Goal: Task Accomplishment & Management: Manage account settings

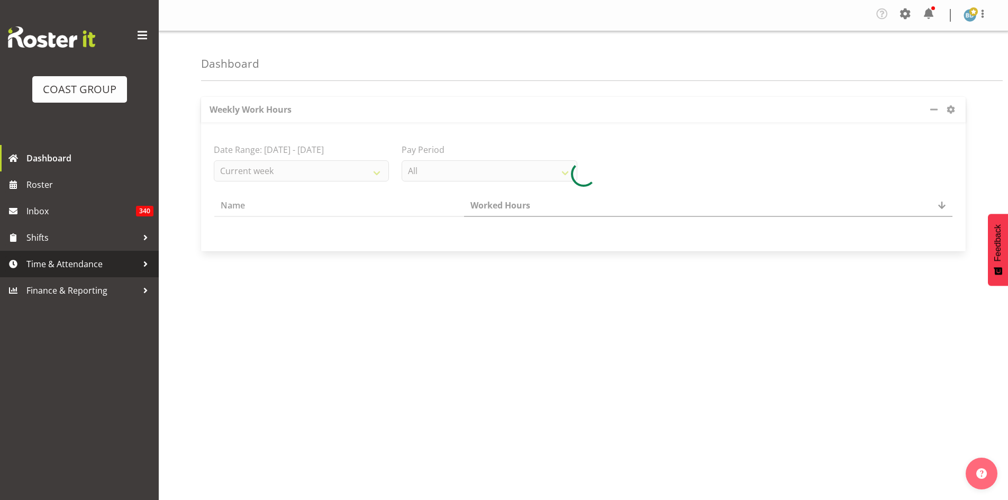
click at [66, 264] on span "Time & Attendance" at bounding box center [81, 264] width 111 height 16
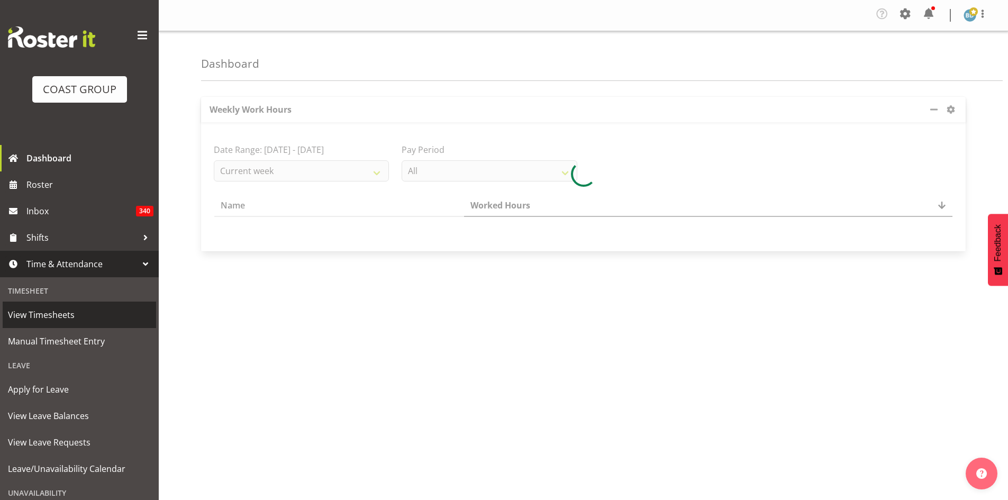
click at [61, 322] on span "View Timesheets" at bounding box center [79, 315] width 143 height 16
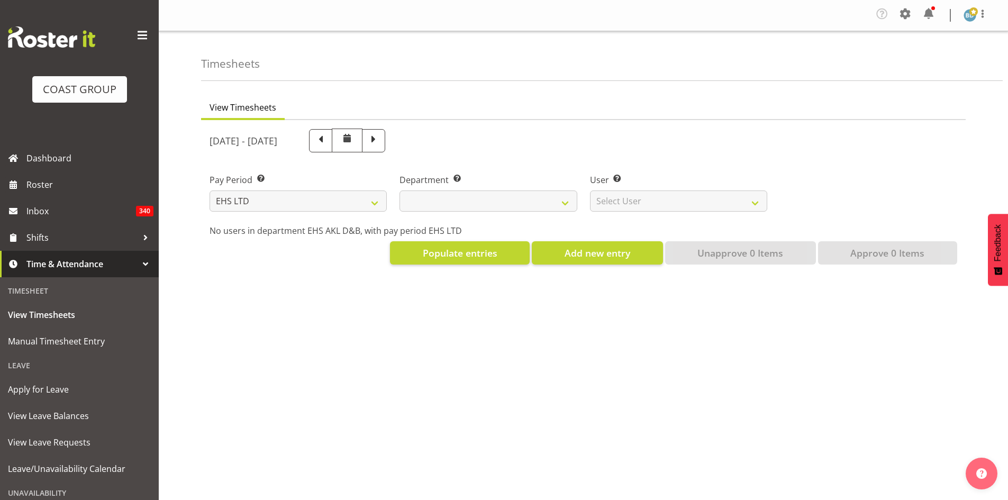
select select "7"
select select
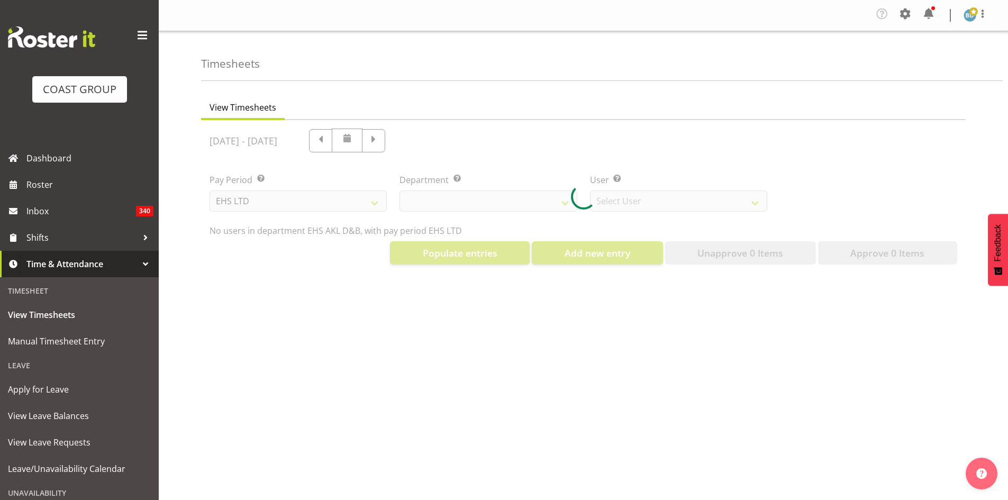
select select "3116"
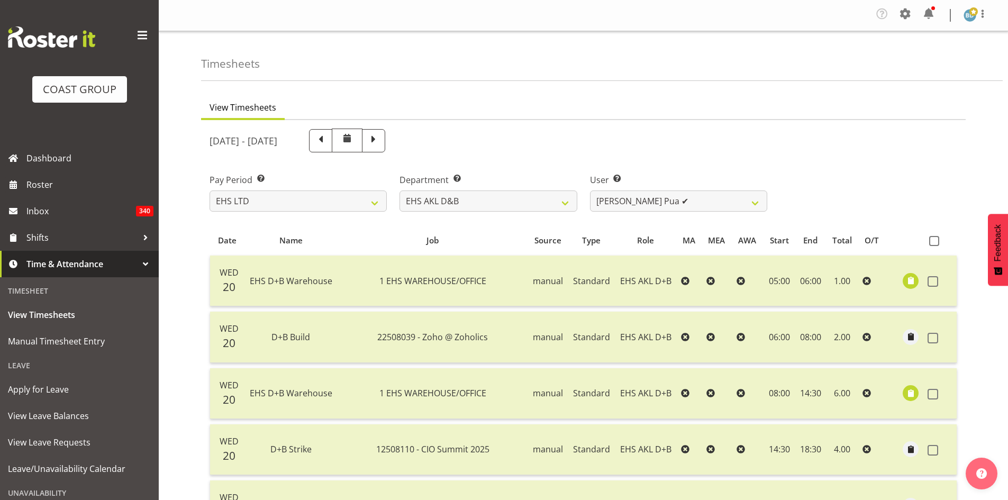
click at [381, 139] on span at bounding box center [374, 140] width 14 height 14
select select
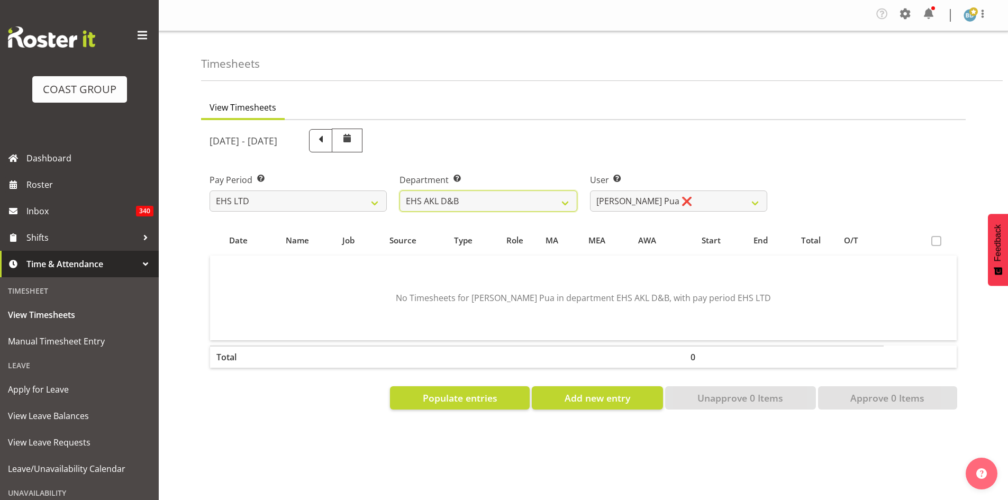
select select "37"
click at [400, 191] on select "EHS AKL D&B EHS AKL DESIGNER" at bounding box center [488, 201] width 177 height 21
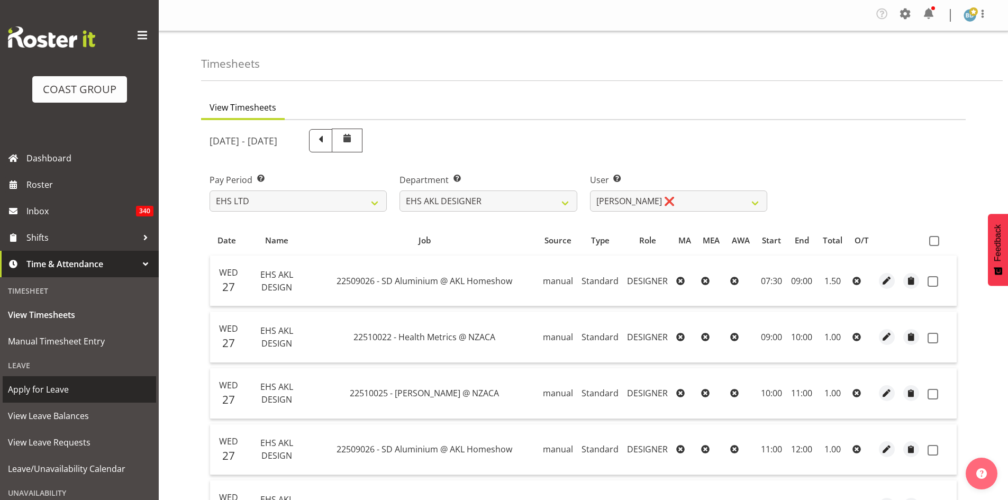
click at [65, 392] on span "Apply for Leave" at bounding box center [79, 390] width 143 height 16
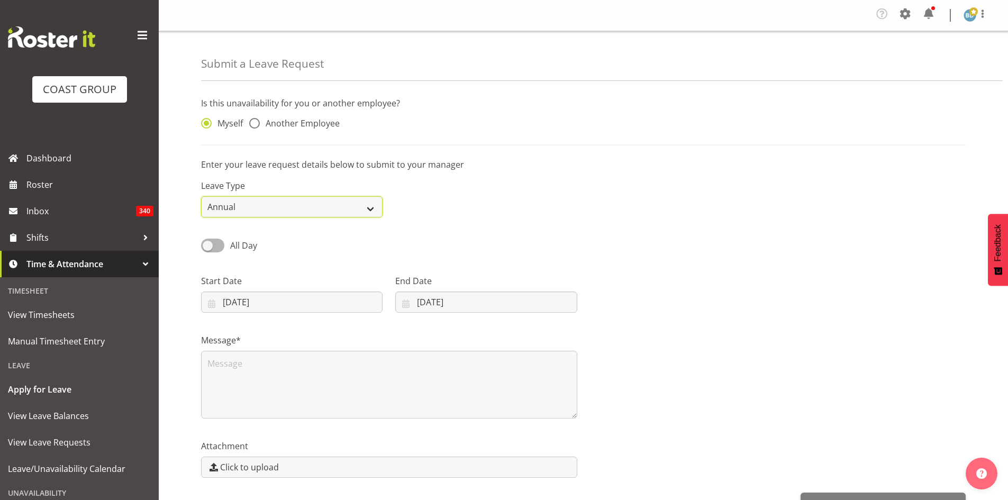
click at [282, 208] on select "Annual Sick Leave Without Pay Bereavement Domestic Violence Parental Jury Servi…" at bounding box center [292, 206] width 182 height 21
select select "Sick"
click at [201, 196] on select "Annual Sick Leave Without Pay Bereavement Domestic Violence Parental Jury Servi…" at bounding box center [292, 206] width 182 height 21
click at [257, 122] on span at bounding box center [254, 123] width 11 height 11
click at [256, 122] on input "Another Employee" at bounding box center [252, 123] width 7 height 7
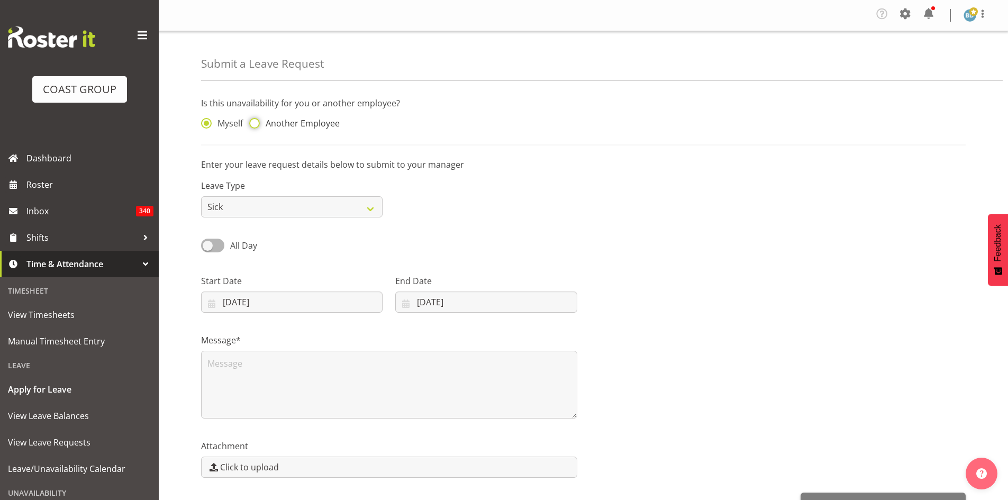
radio input "true"
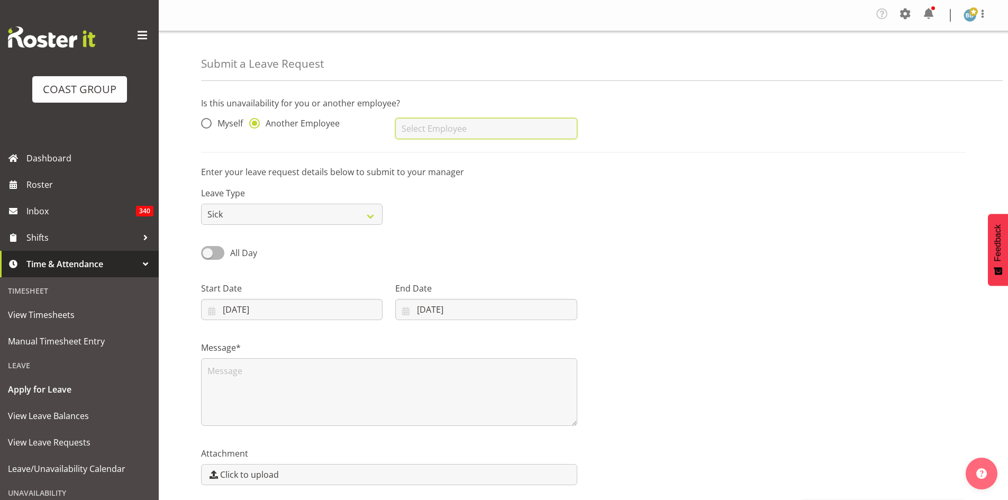
click at [421, 135] on input "text" at bounding box center [486, 128] width 182 height 21
click at [435, 151] on span "[PERSON_NAME]" at bounding box center [437, 155] width 66 height 12
type input "[PERSON_NAME]"
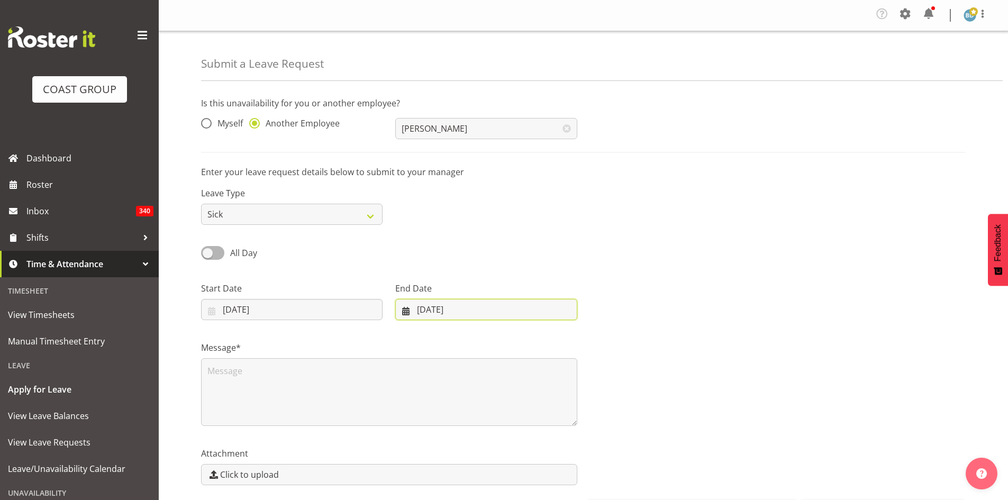
click at [424, 309] on input "01/09/2025" at bounding box center [486, 309] width 182 height 21
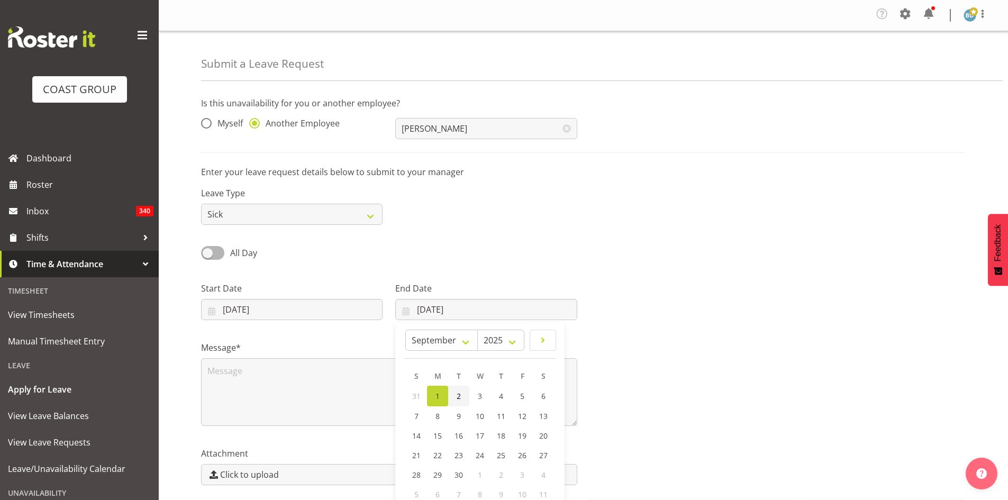
click at [457, 396] on span "2" at bounding box center [459, 396] width 4 height 10
type input "02/09/2025"
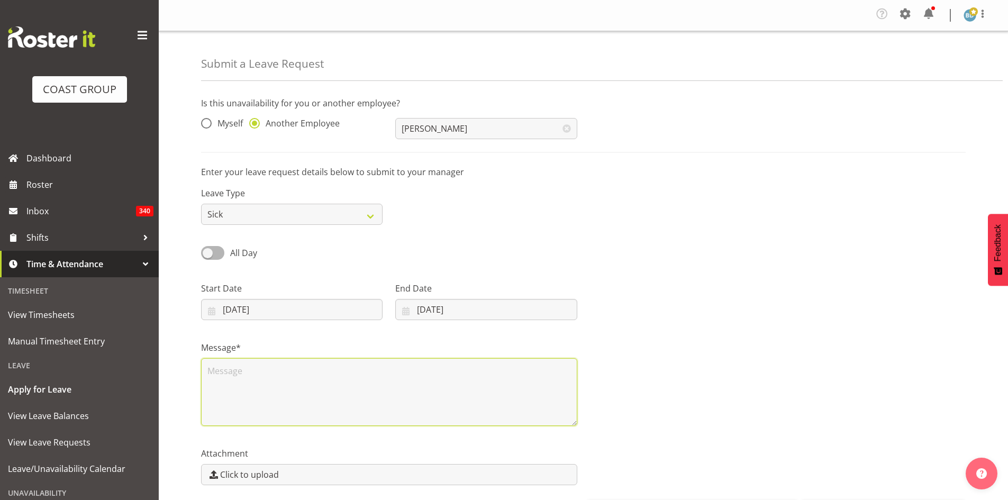
click at [266, 380] on textarea at bounding box center [389, 392] width 376 height 68
type textarea "Sick"
click at [725, 322] on div at bounding box center [778, 296] width 389 height 59
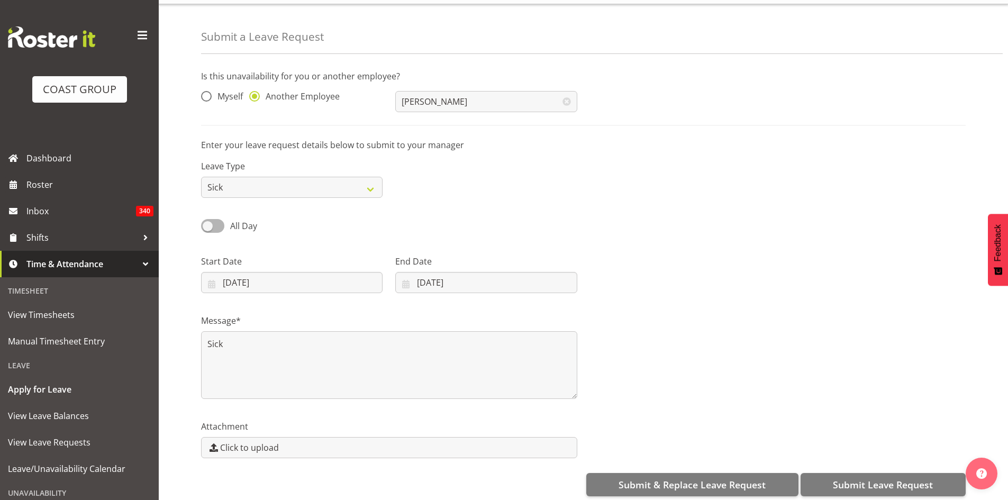
scroll to position [39, 0]
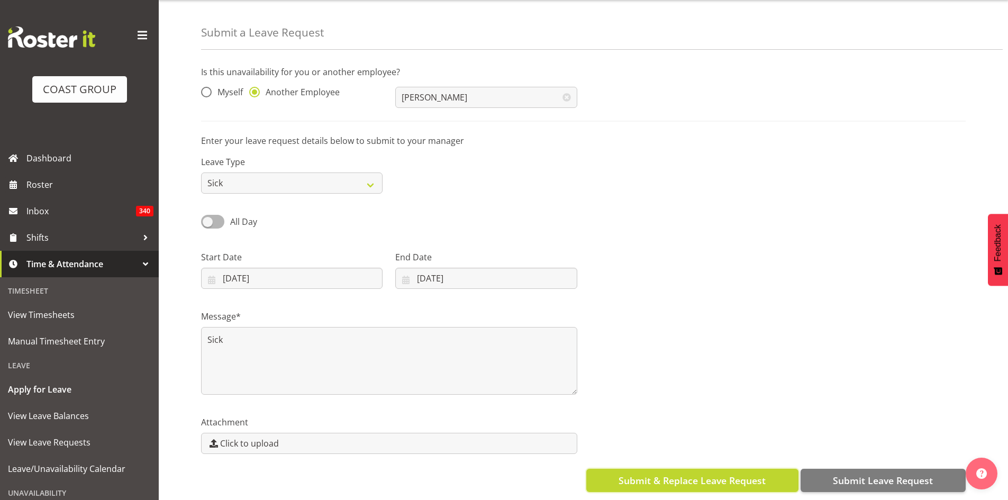
click at [699, 474] on span "Submit & Replace Leave Request" at bounding box center [692, 481] width 147 height 14
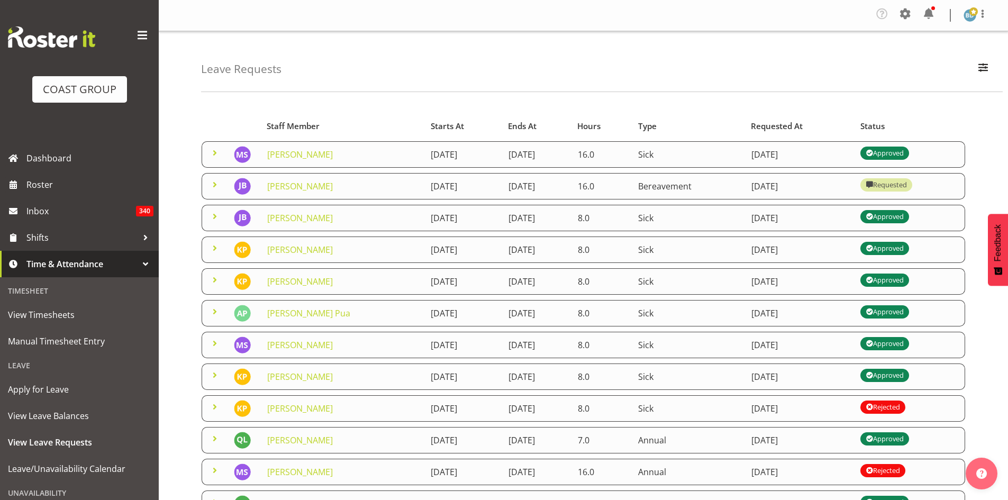
click at [212, 183] on span at bounding box center [215, 184] width 13 height 13
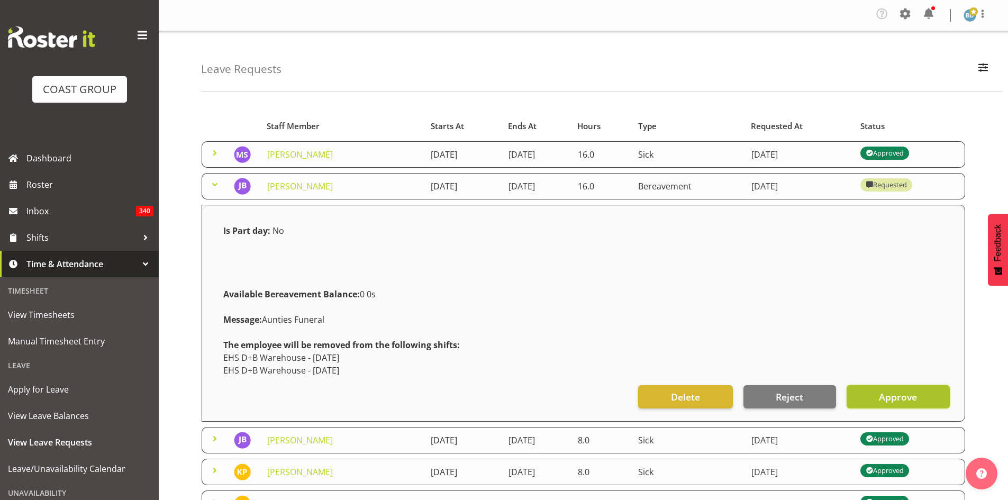
click at [902, 396] on span "Approve" at bounding box center [898, 397] width 38 height 14
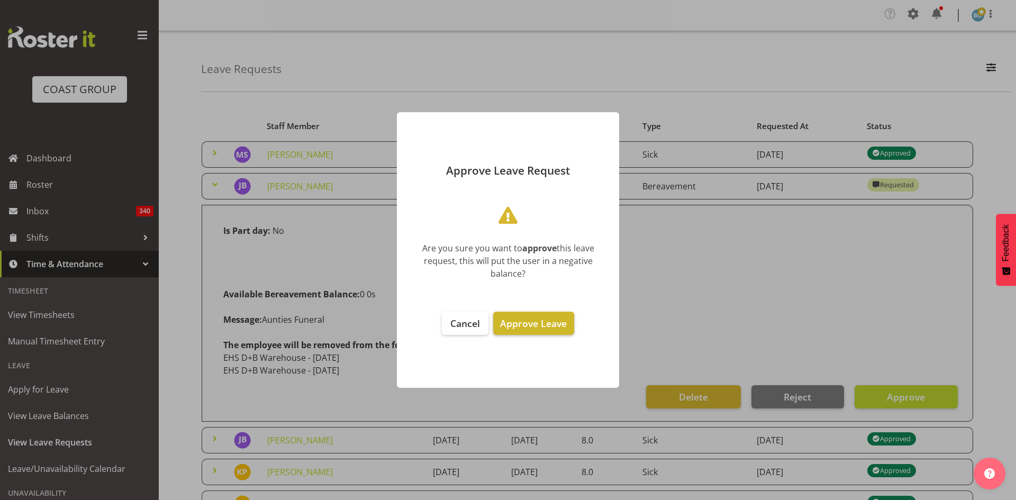
click at [545, 325] on span "Approve Leave" at bounding box center [533, 323] width 67 height 13
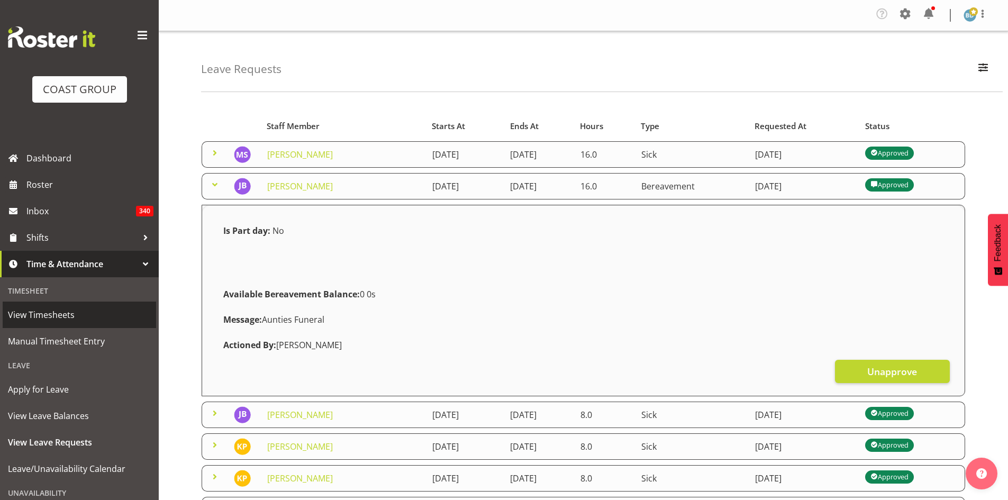
click at [70, 316] on span "View Timesheets" at bounding box center [79, 315] width 143 height 16
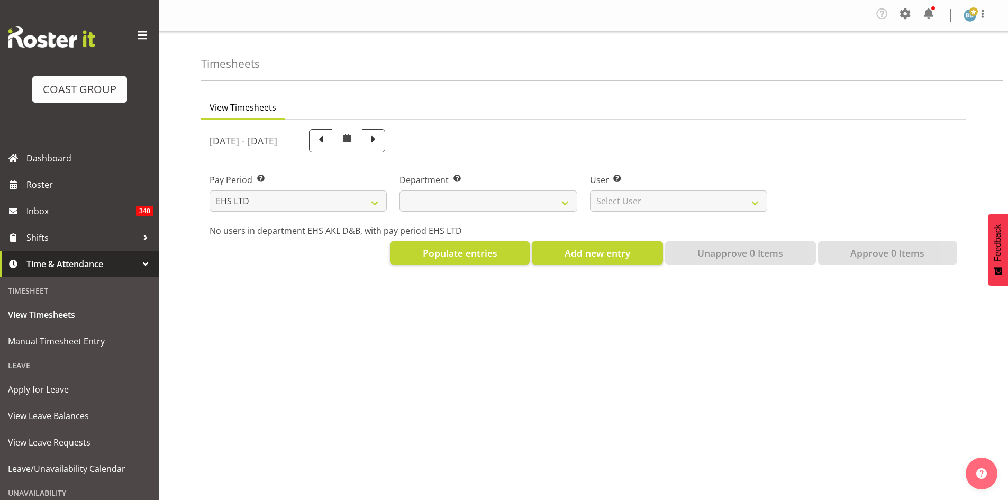
select select "7"
select select
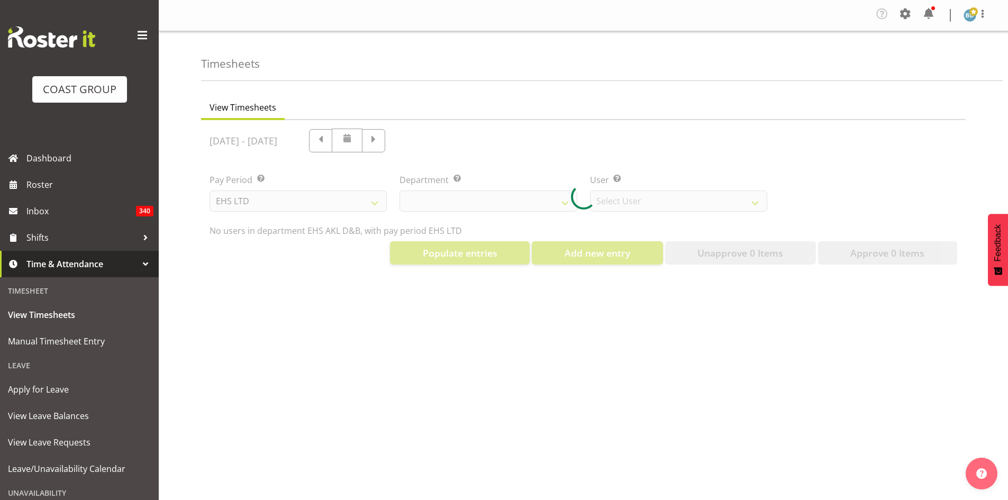
click at [446, 141] on div at bounding box center [583, 196] width 765 height 153
select select "3116"
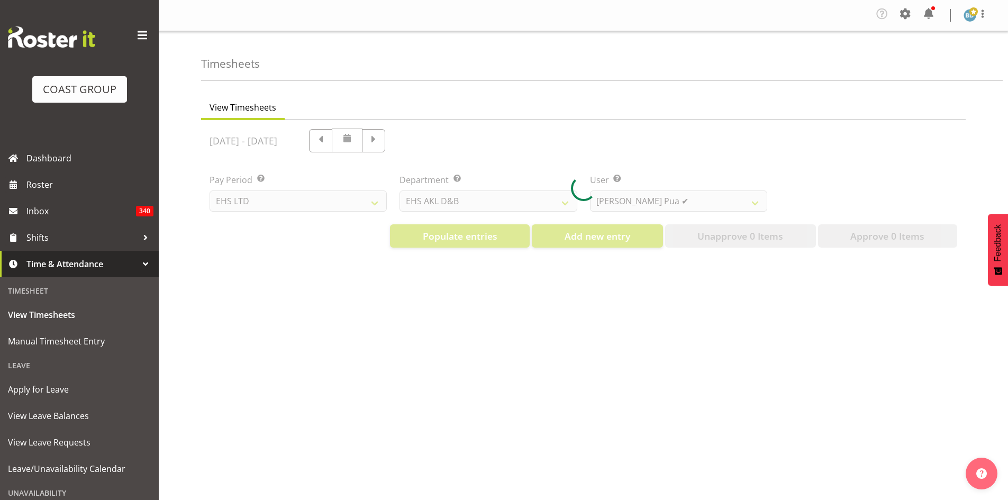
click at [561, 200] on div at bounding box center [583, 188] width 765 height 136
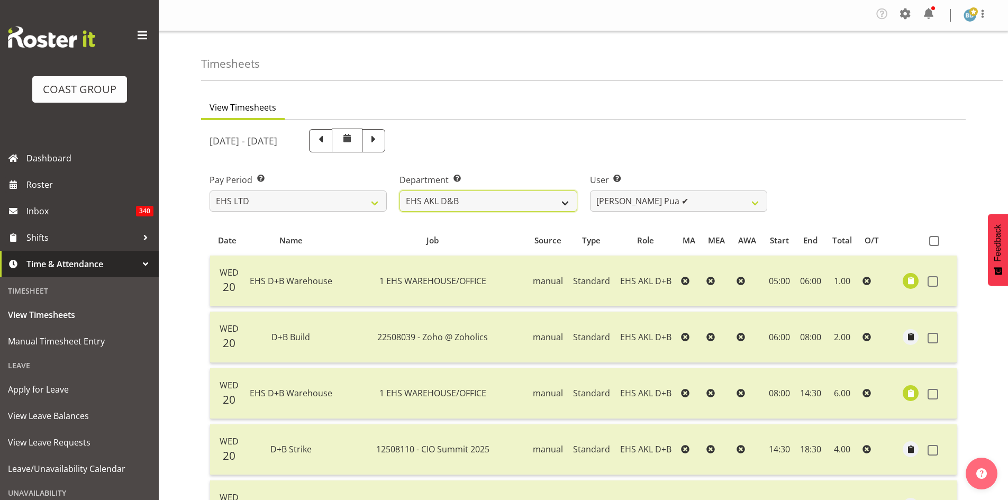
click at [565, 204] on select "EHS AKL D&B EHS AKL DESIGNER" at bounding box center [488, 201] width 177 height 21
click at [381, 141] on span at bounding box center [374, 140] width 14 height 14
select select
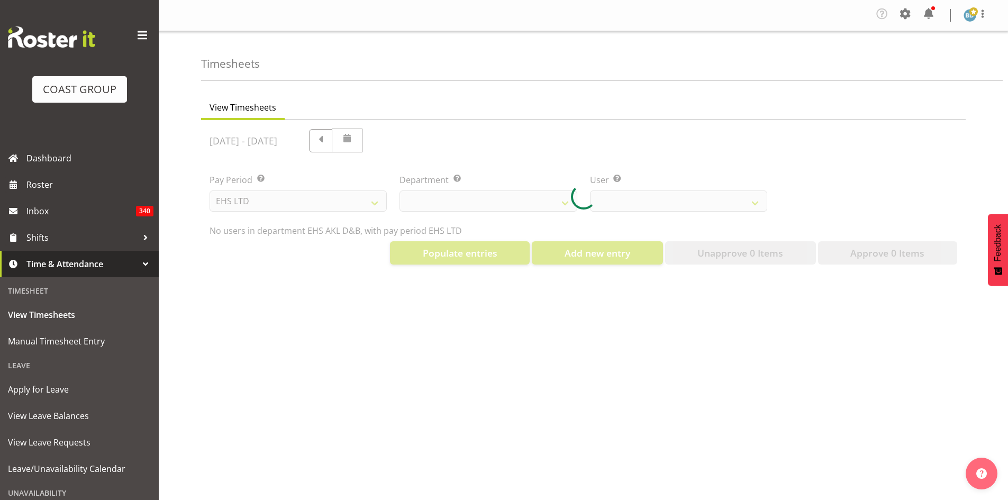
click at [567, 205] on div at bounding box center [583, 196] width 765 height 153
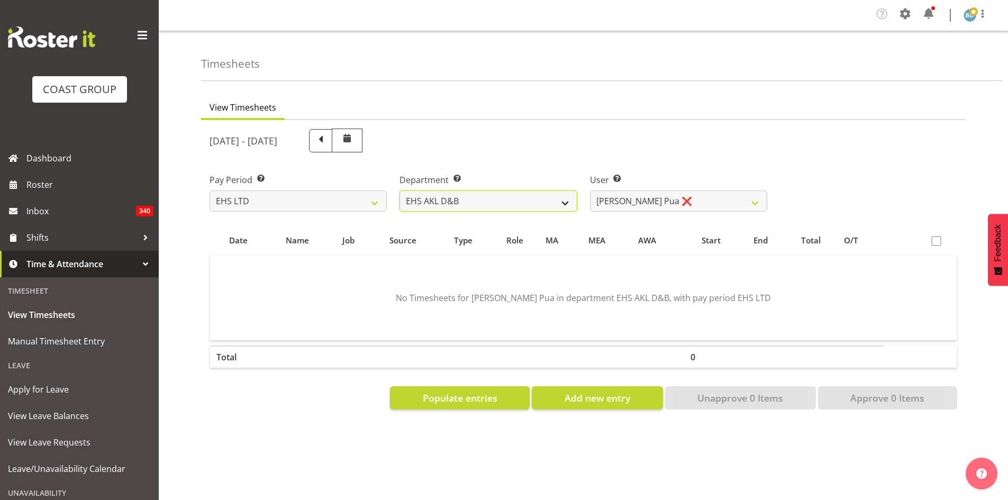
click at [561, 204] on select "EHS AKL D&B EHS AKL DESIGNER" at bounding box center [488, 201] width 177 height 21
select select "37"
click at [400, 191] on select "EHS AKL D&B EHS AKL DESIGNER" at bounding box center [488, 201] width 177 height 21
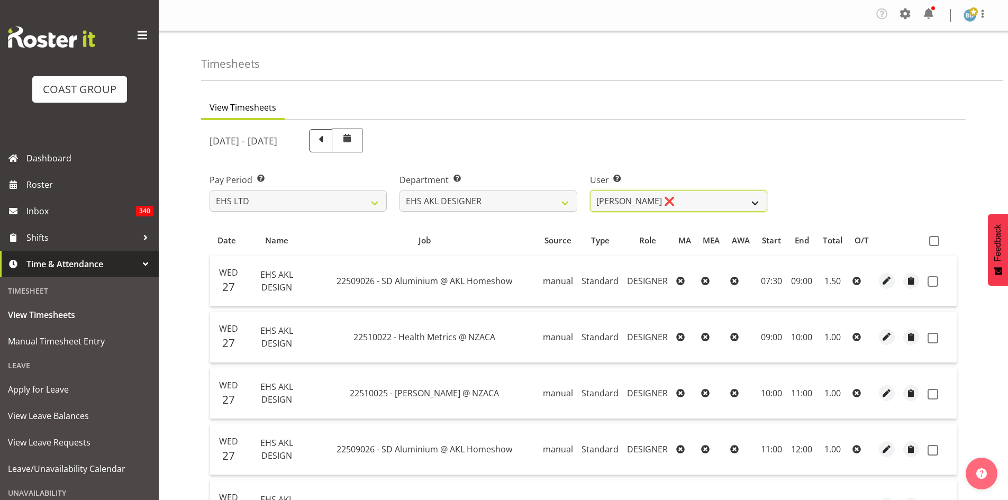
click at [744, 205] on select "[PERSON_NAME] ❌ [PERSON_NAME] ❌" at bounding box center [678, 201] width 177 height 21
select select "3363"
click at [590, 191] on select "[PERSON_NAME] ❌ [PERSON_NAME] ❌" at bounding box center [678, 201] width 177 height 21
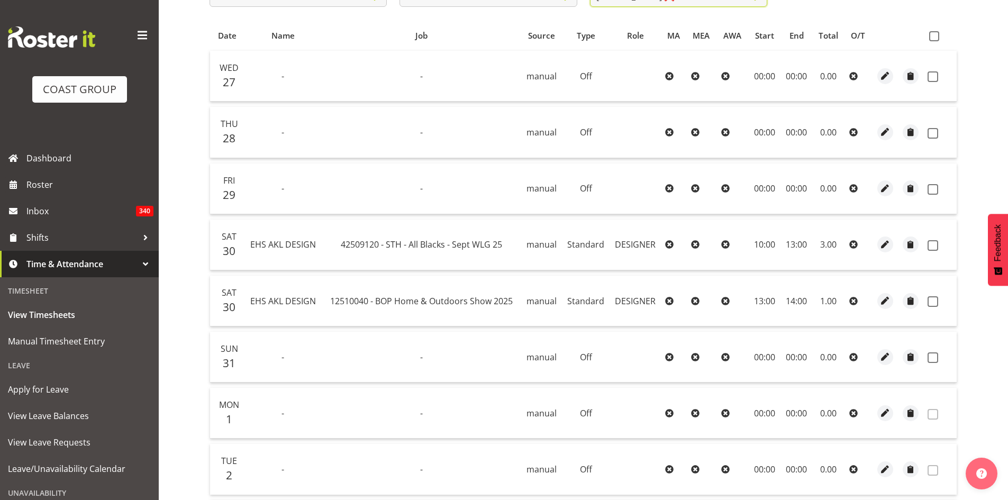
scroll to position [117, 0]
